Goal: Use online tool/utility: Use online tool/utility

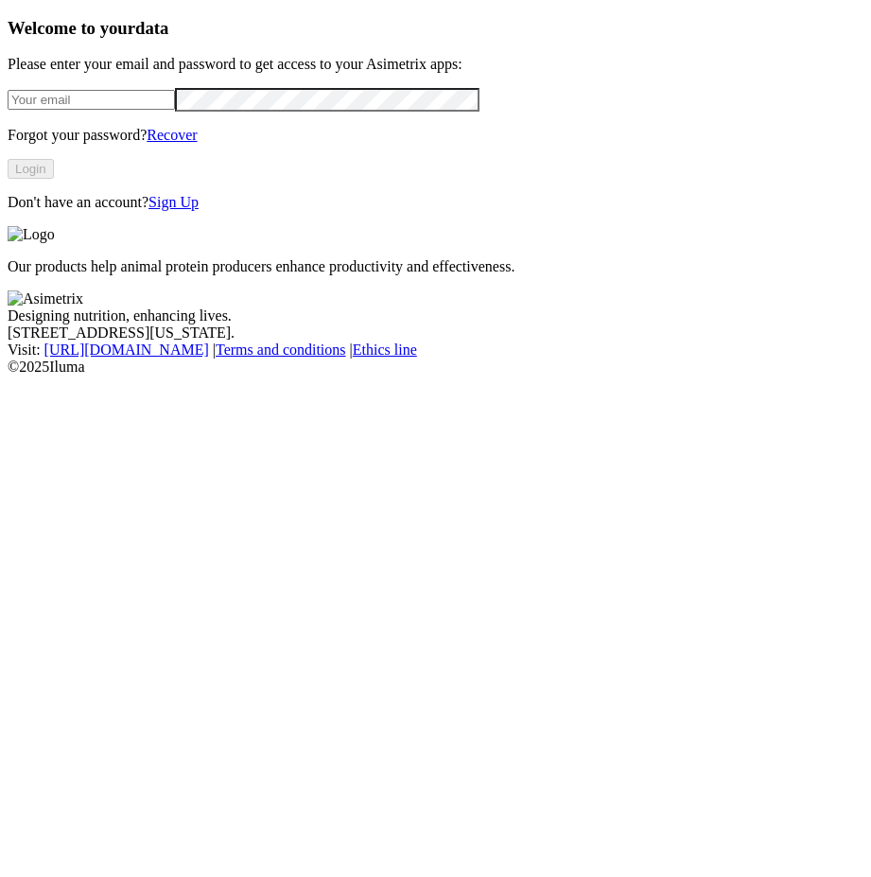
type input "[EMAIL_ADDRESS][DOMAIN_NAME]"
click at [54, 179] on button "Login" at bounding box center [31, 169] width 46 height 20
